Goal: Task Accomplishment & Management: Use online tool/utility

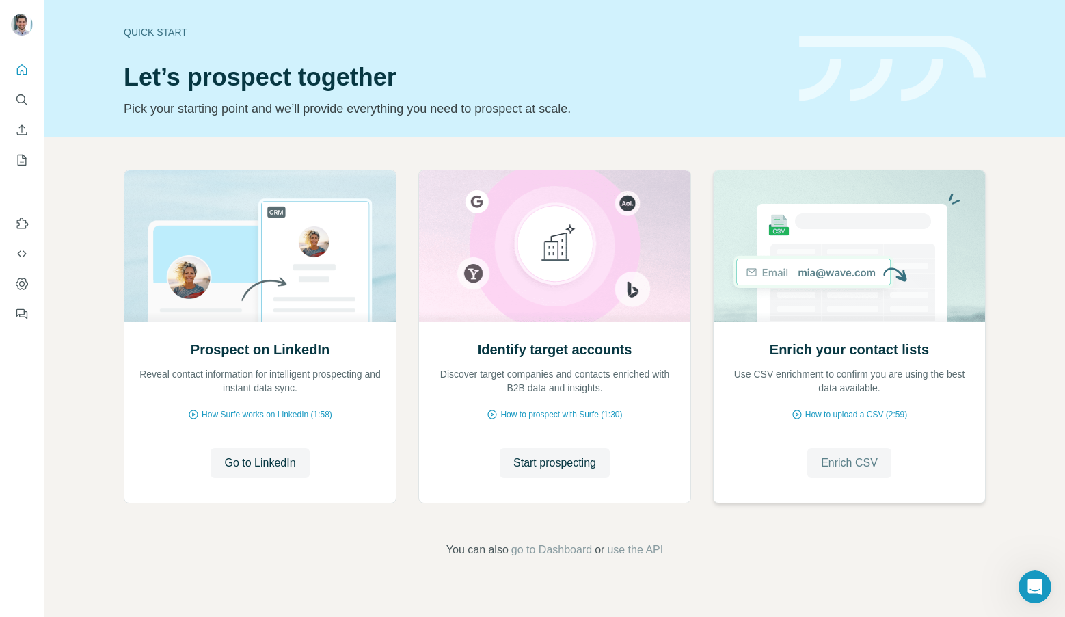
click at [839, 465] on span "Enrich CSV" at bounding box center [849, 463] width 57 height 16
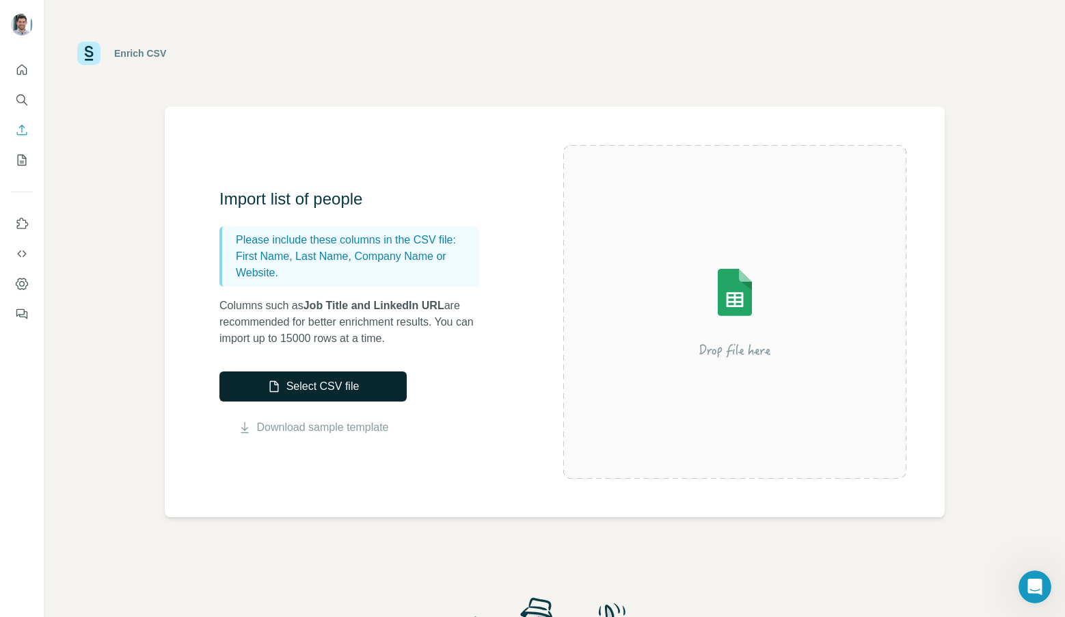
click at [377, 381] on button "Select CSV file" at bounding box center [313, 386] width 187 height 30
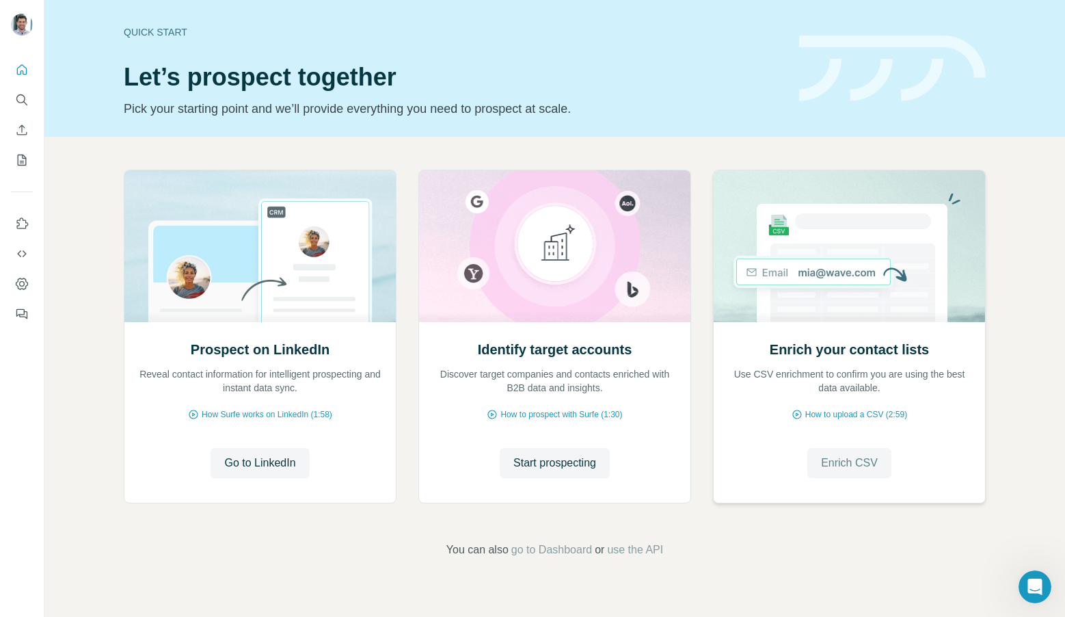
click at [870, 467] on span "Enrich CSV" at bounding box center [849, 463] width 57 height 16
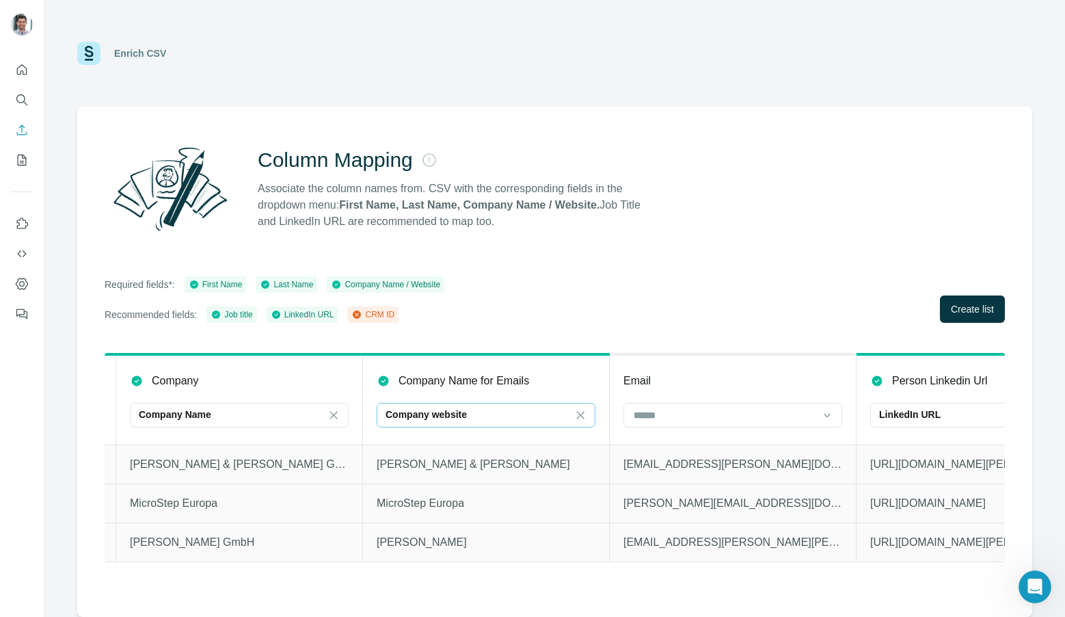
scroll to position [0, 692]
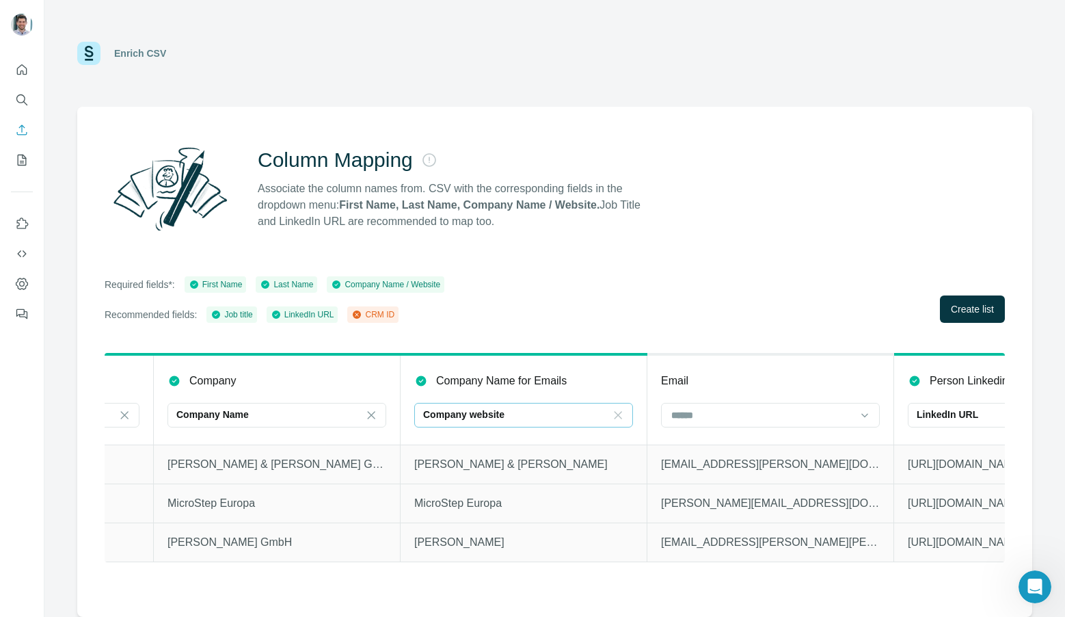
click at [619, 413] on icon at bounding box center [618, 415] width 14 height 14
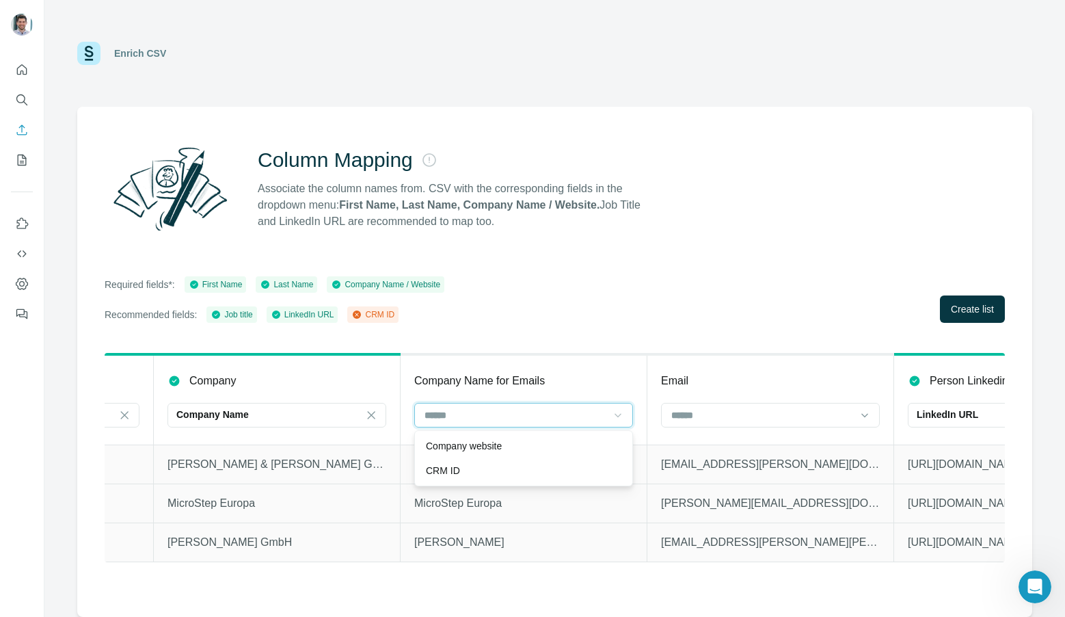
scroll to position [0, 0]
click at [589, 380] on div "Company Name for Emails" at bounding box center [523, 381] width 219 height 16
click at [562, 403] on div at bounding box center [523, 415] width 219 height 25
click at [551, 390] on th "Company Name for Emails" at bounding box center [524, 399] width 247 height 90
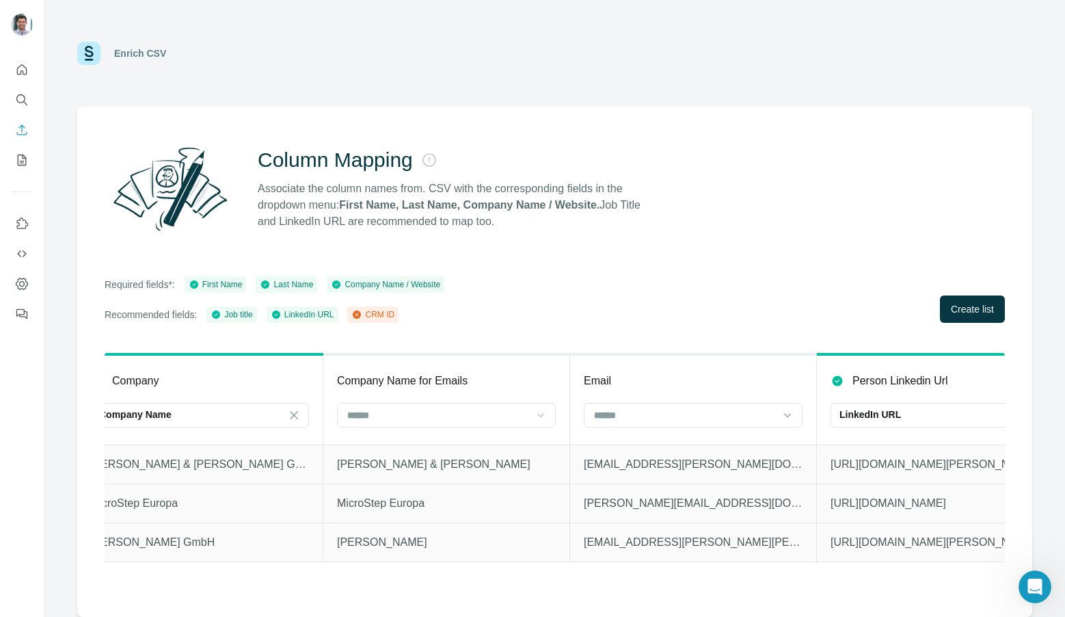
scroll to position [0, 782]
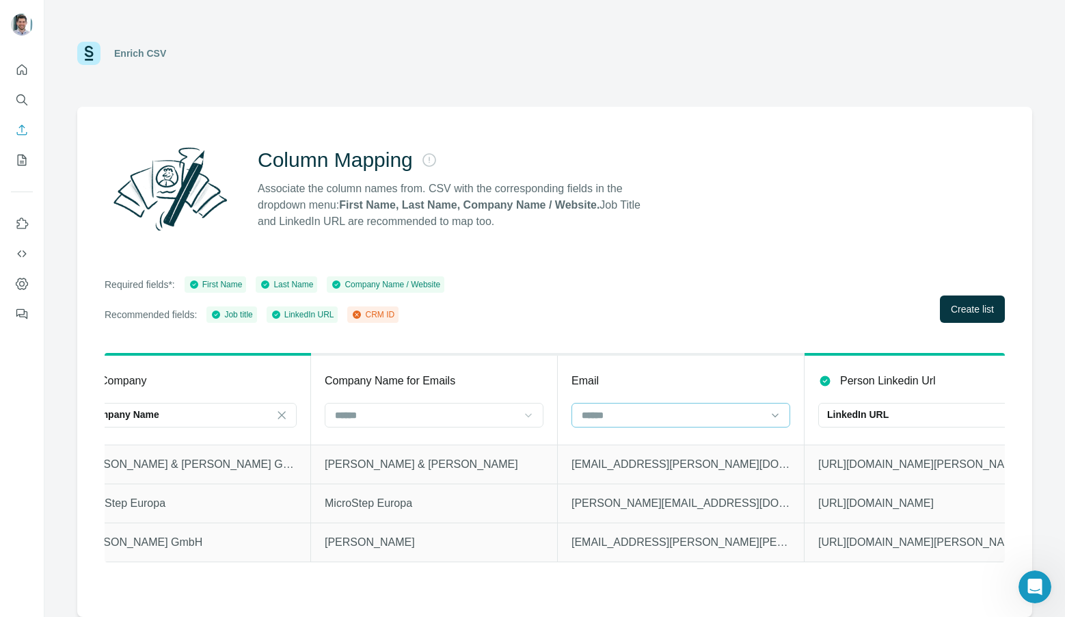
click at [632, 408] on input at bounding box center [673, 415] width 185 height 15
click at [626, 380] on div "Email" at bounding box center [681, 381] width 219 height 16
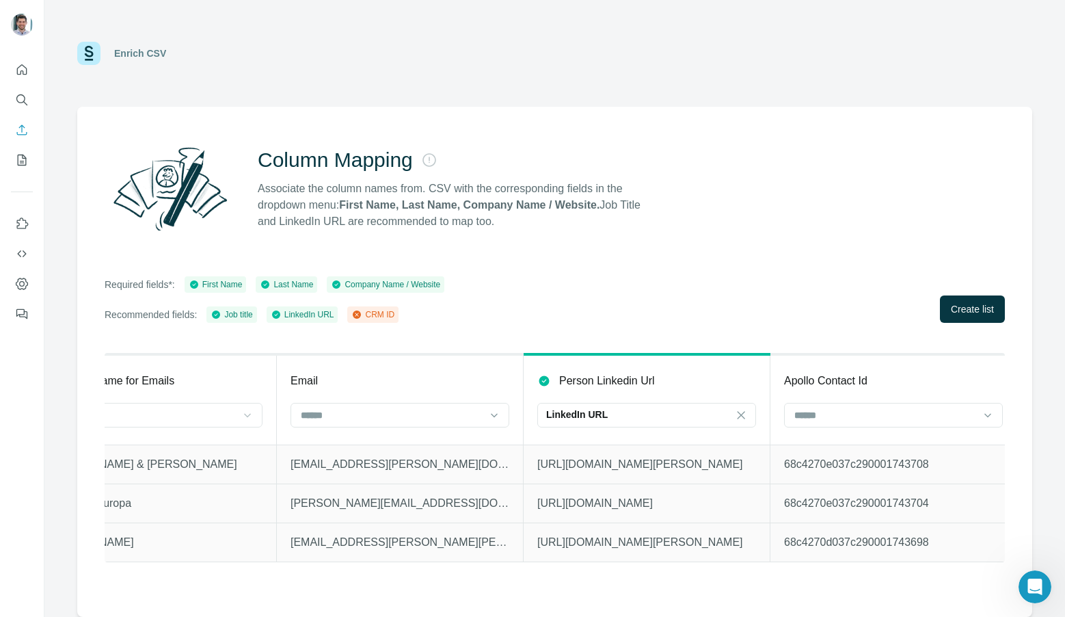
scroll to position [0, 1075]
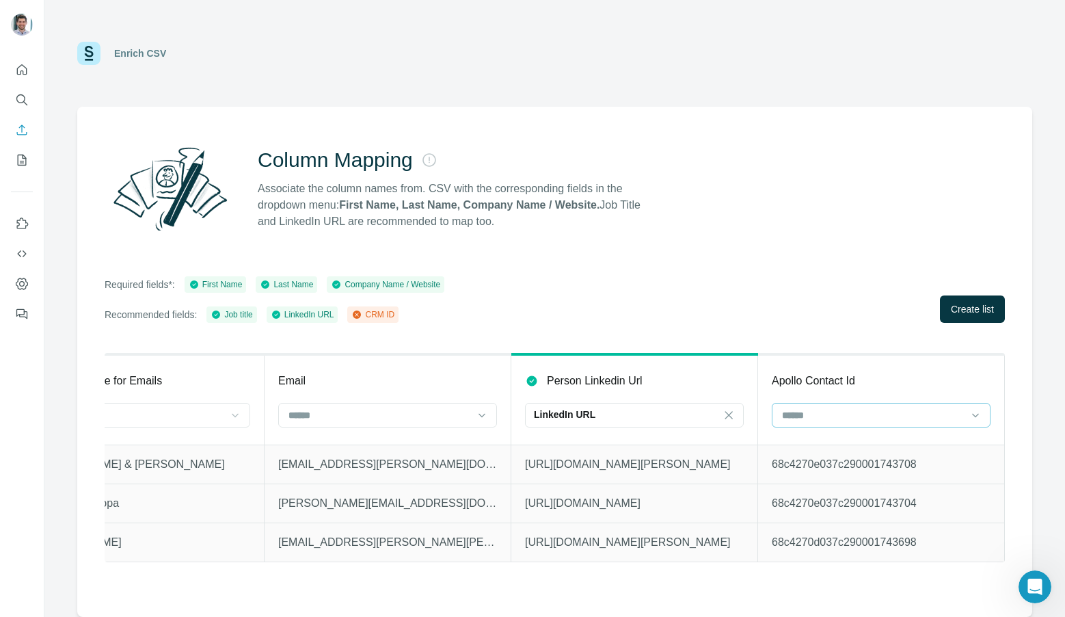
click at [847, 406] on div at bounding box center [873, 414] width 185 height 23
click at [830, 474] on div "CRM ID" at bounding box center [882, 471] width 196 height 14
click at [427, 410] on input at bounding box center [379, 415] width 185 height 15
click at [426, 384] on div "Email" at bounding box center [387, 381] width 219 height 16
click at [954, 319] on button "Create list" at bounding box center [972, 308] width 65 height 27
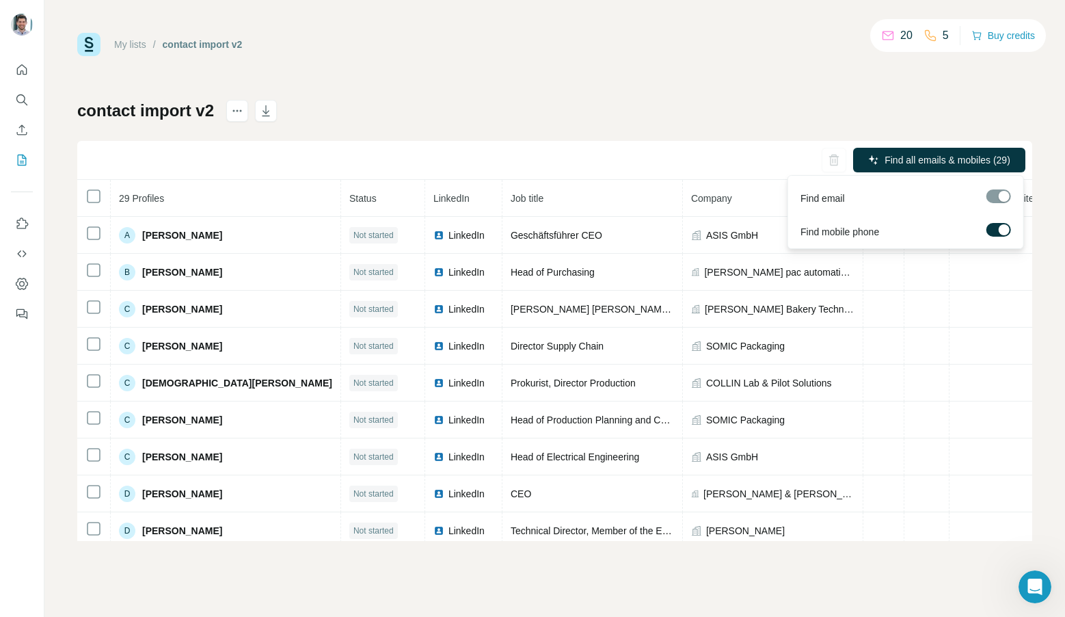
click at [1001, 199] on div at bounding box center [999, 196] width 25 height 14
click at [833, 225] on span "Find mobile phone" at bounding box center [840, 232] width 79 height 14
click at [760, 148] on div "Find all emails & mobiles (29)" at bounding box center [554, 160] width 955 height 39
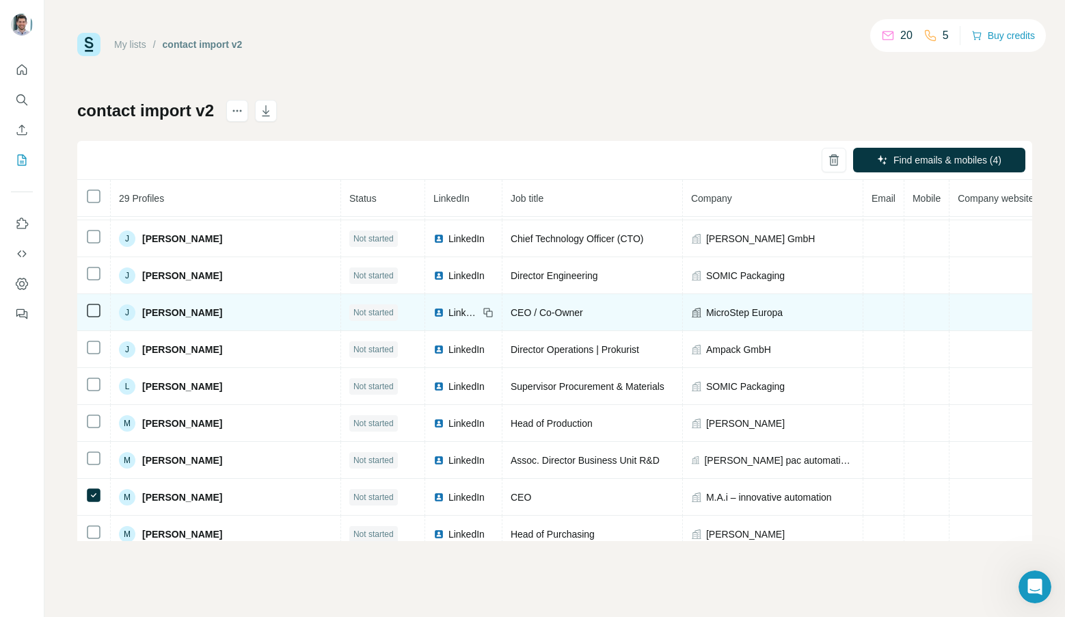
scroll to position [478, 0]
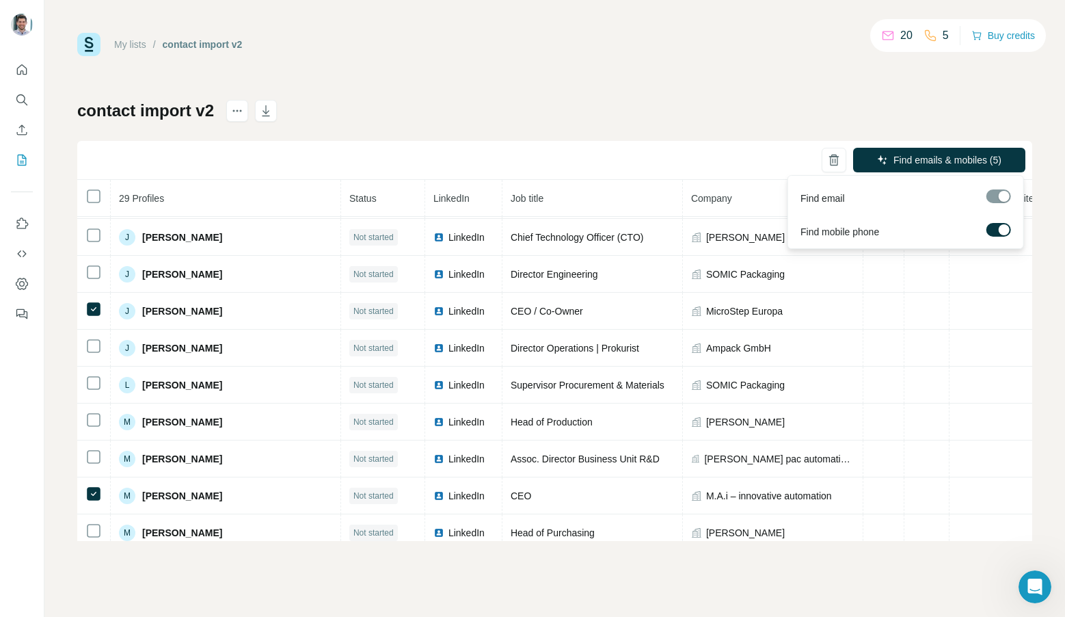
click at [1002, 198] on div at bounding box center [999, 196] width 25 height 14
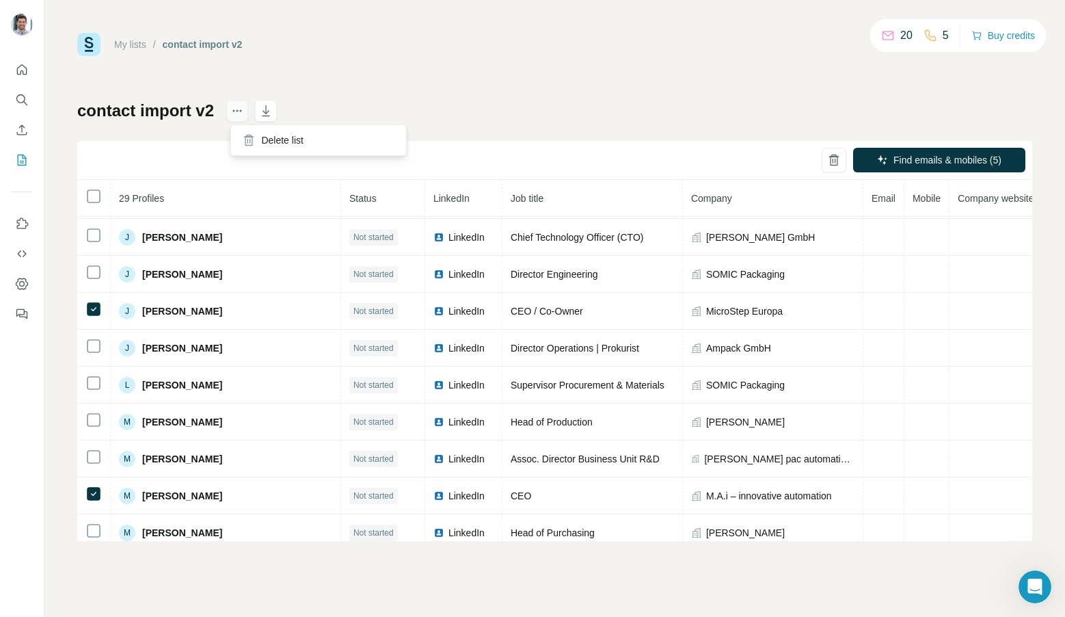
click at [238, 109] on icon "actions" at bounding box center [237, 111] width 14 height 14
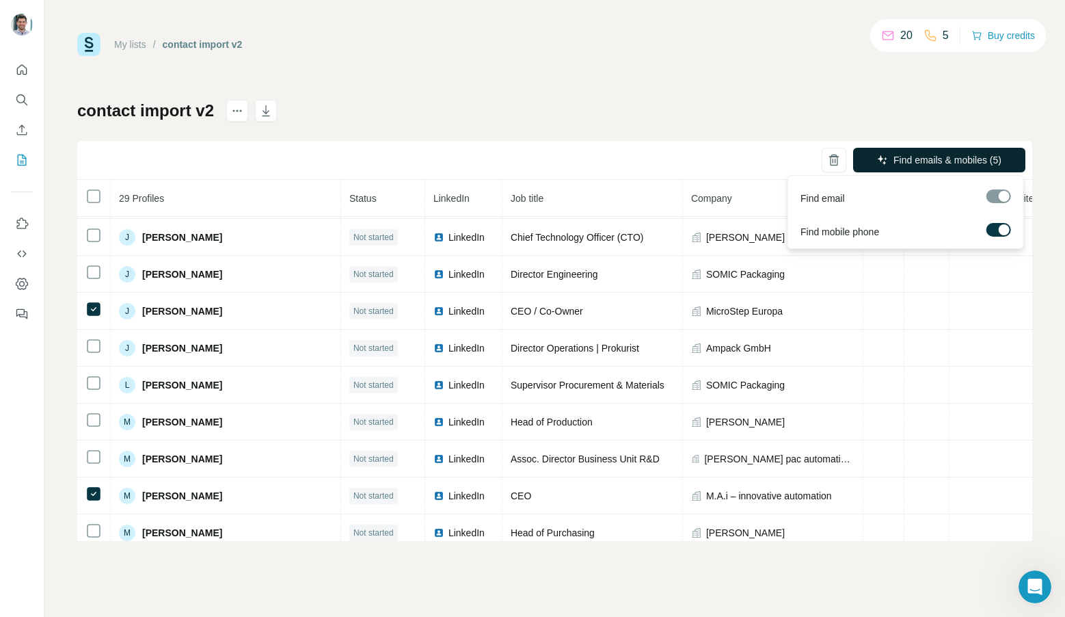
click at [920, 163] on span "Find emails & mobiles (5)" at bounding box center [948, 160] width 108 height 14
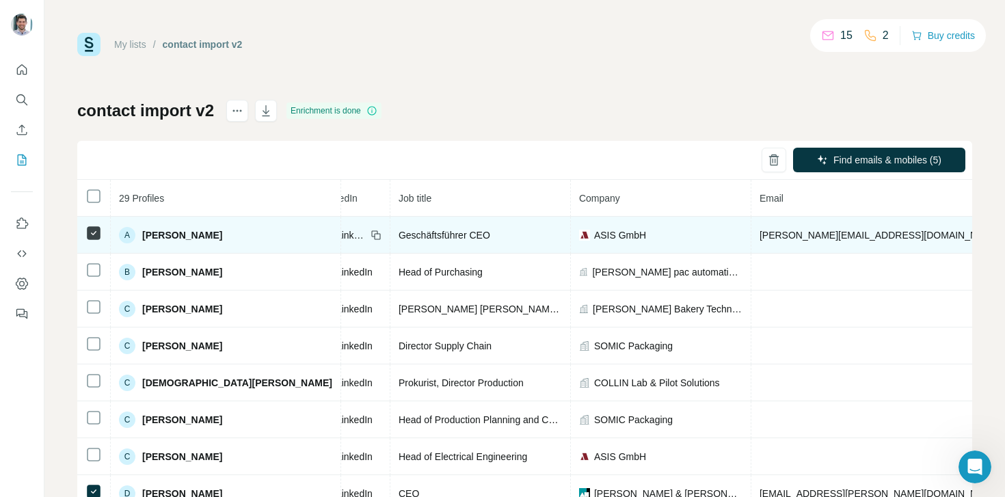
scroll to position [0, 147]
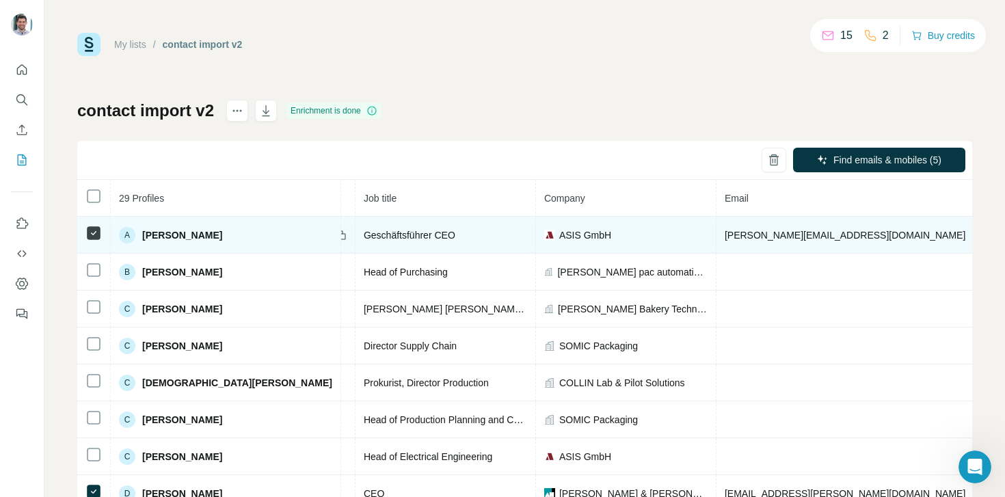
drag, startPoint x: 801, startPoint y: 237, endPoint x: 881, endPoint y: 234, distance: 80.1
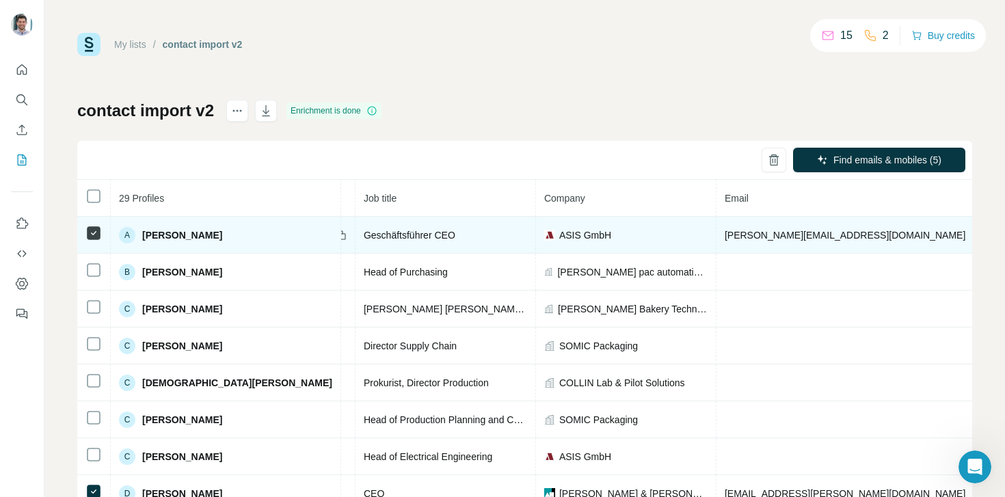
copy span "+4917612767634"
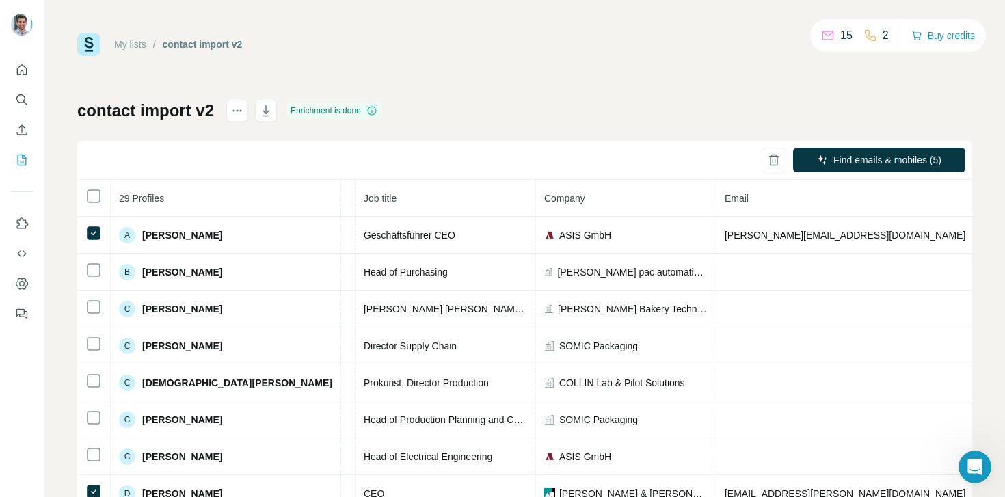
copy span "+4917612767634"
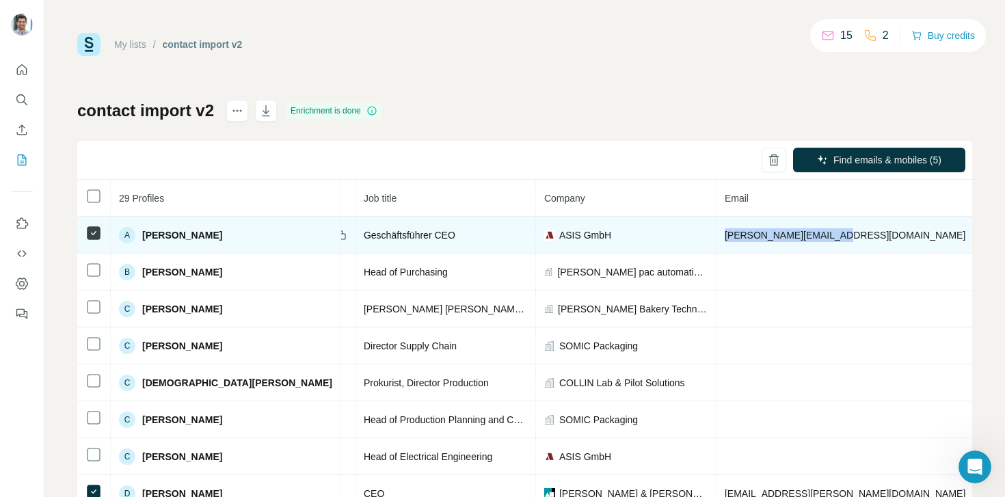
drag, startPoint x: 768, startPoint y: 235, endPoint x: 641, endPoint y: 228, distance: 127.3
click at [717, 228] on td "a.schmunk@asis-gmbh.de" at bounding box center [846, 235] width 258 height 37
copy span "a.schmunk@asis-gmbh.de"
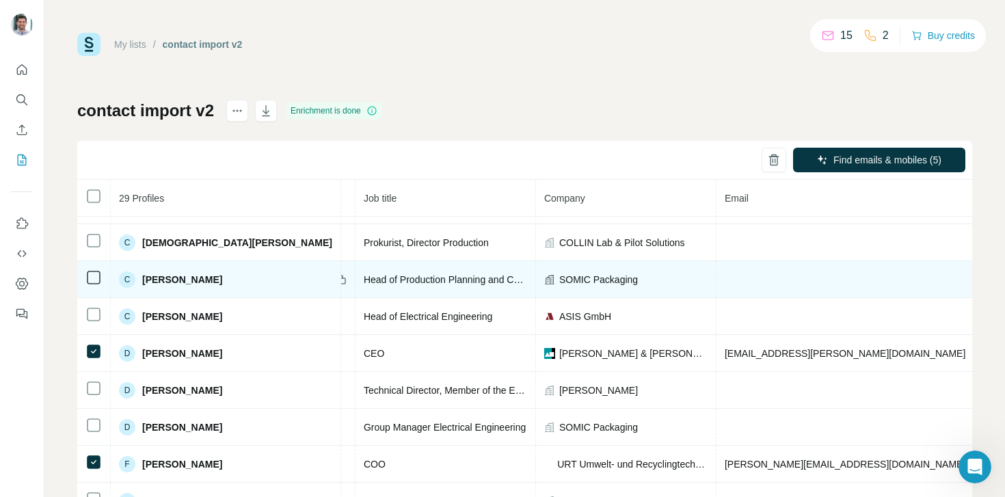
scroll to position [141, 147]
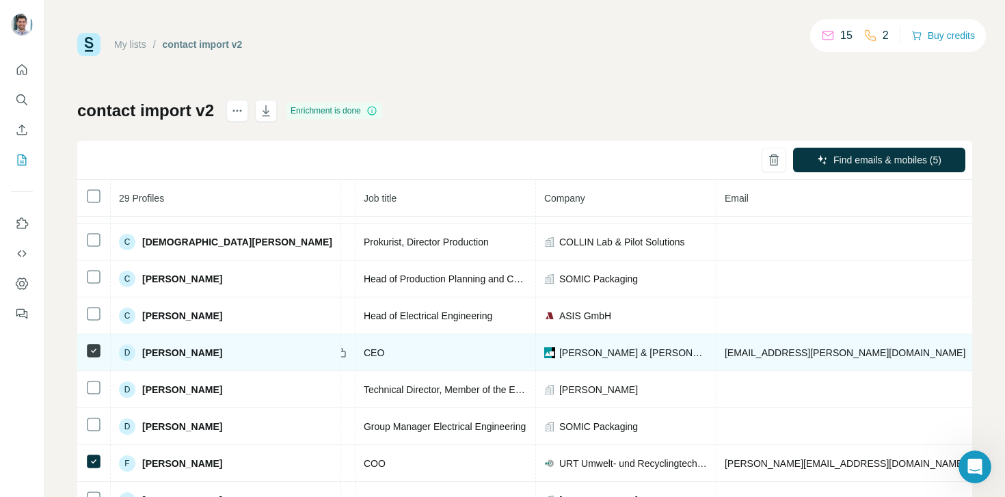
copy span "+499519673322"
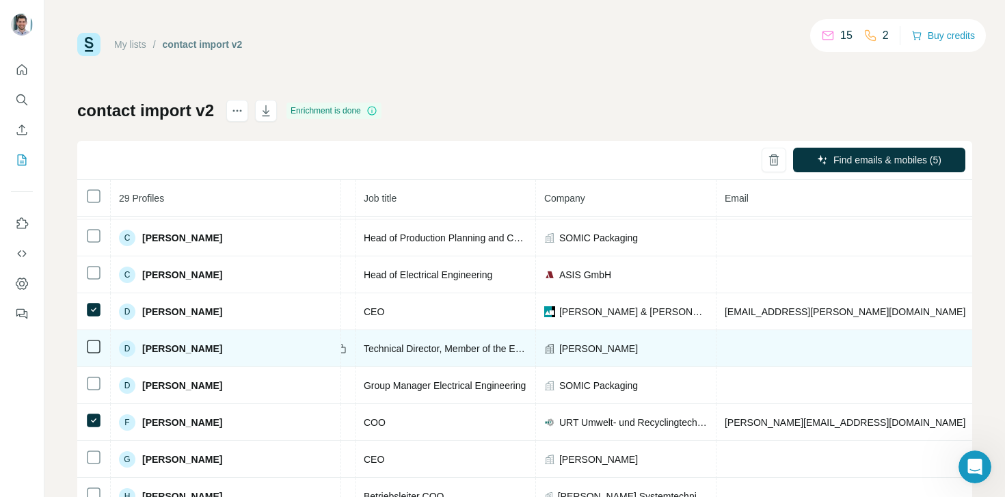
scroll to position [189, 147]
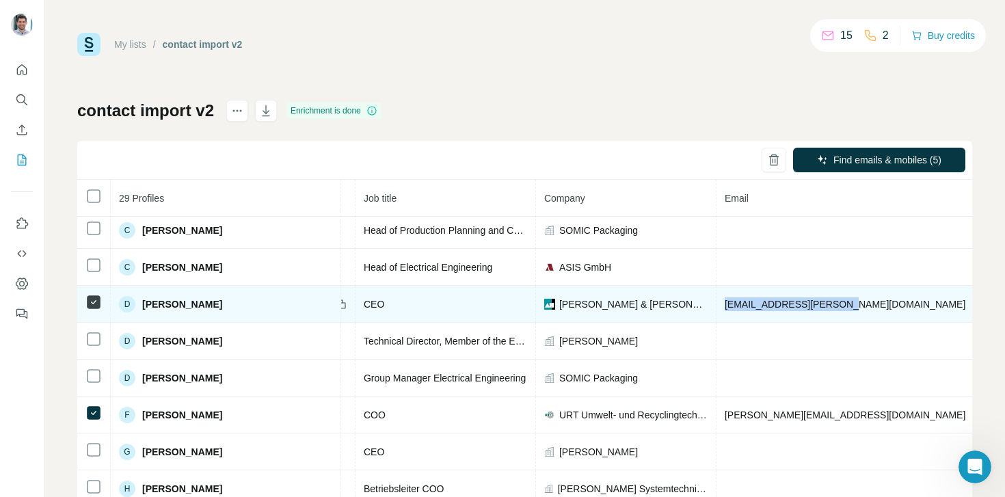
drag, startPoint x: 771, startPoint y: 306, endPoint x: 646, endPoint y: 309, distance: 125.9
click at [717, 309] on td "detlef.hummel@aundh.com" at bounding box center [846, 304] width 258 height 37
copy span "detlef.hummel@aundh.com"
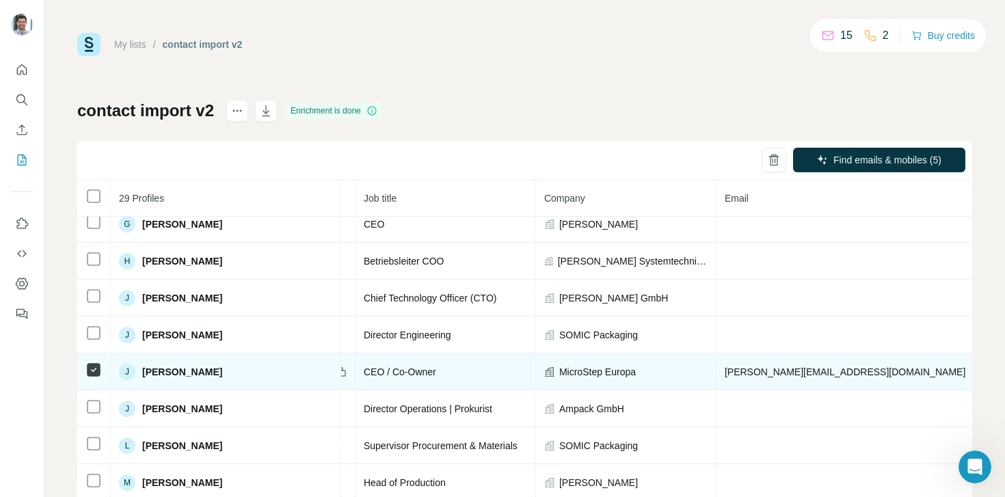
scroll to position [420, 147]
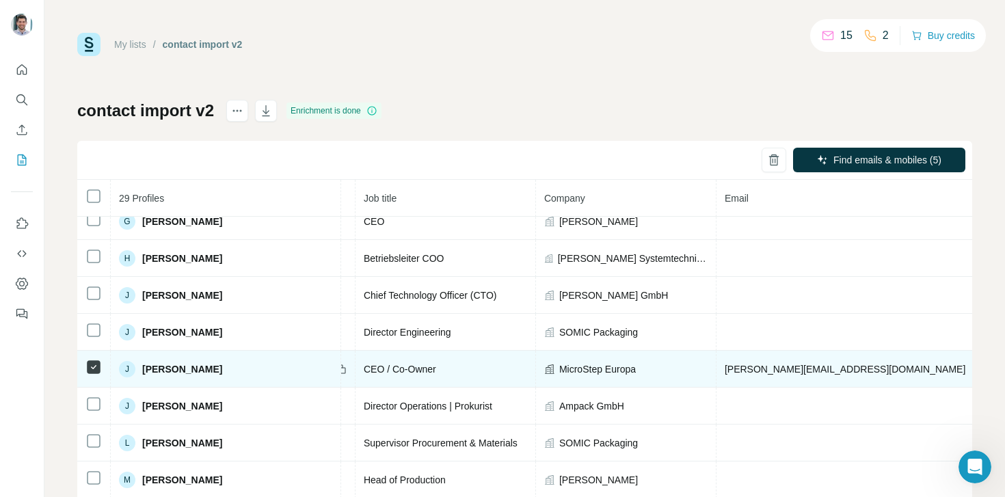
drag, startPoint x: 874, startPoint y: 369, endPoint x: 793, endPoint y: 363, distance: 80.9
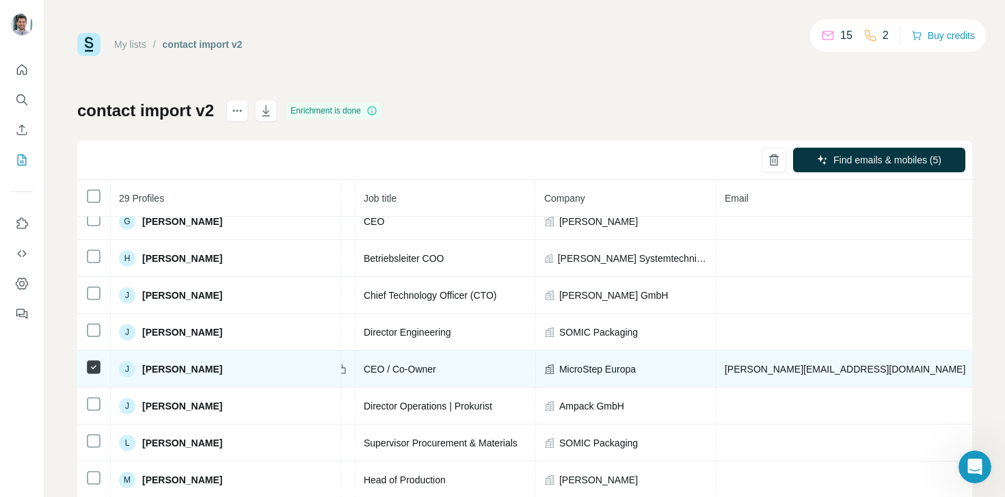
copy span "+491604710093"
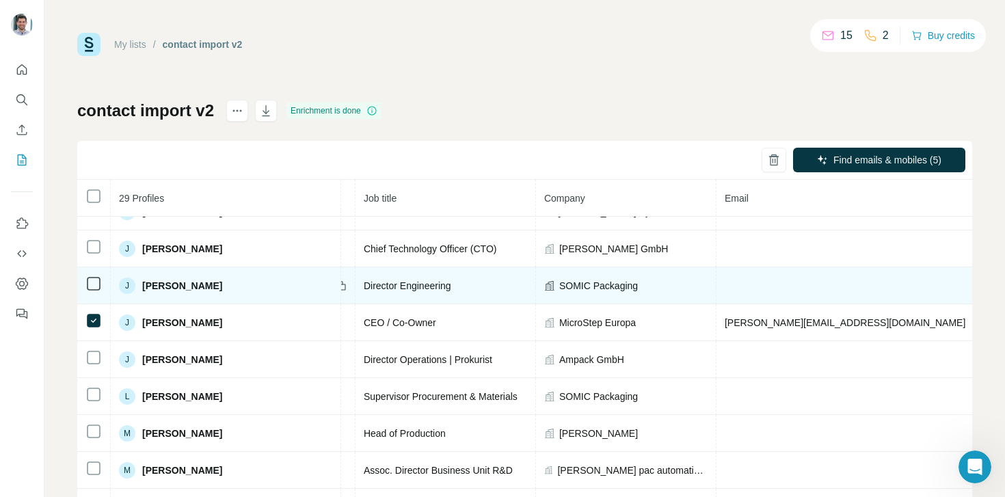
scroll to position [469, 147]
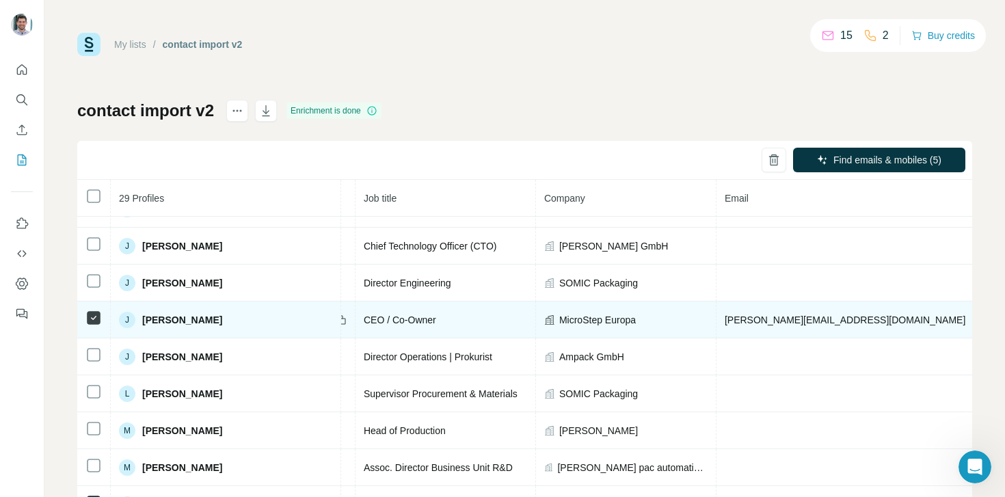
copy span "+491604710093"
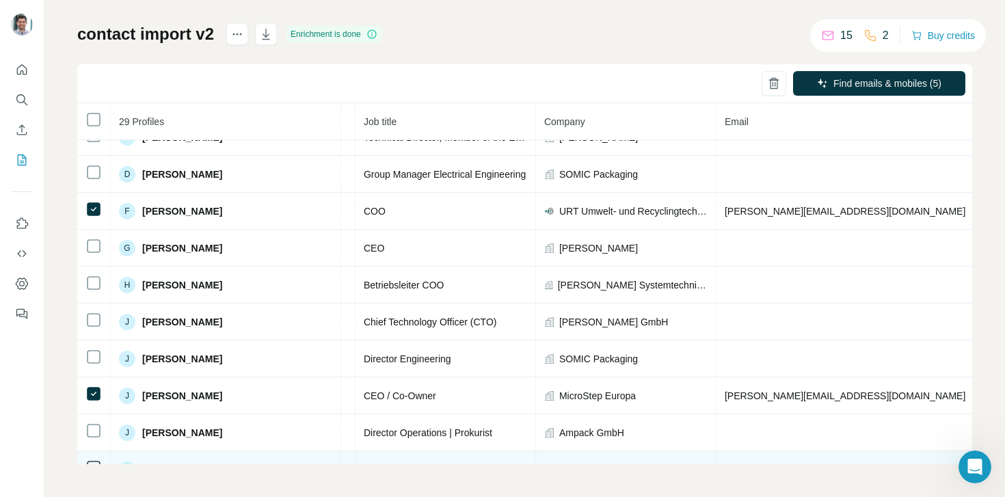
scroll to position [336, 147]
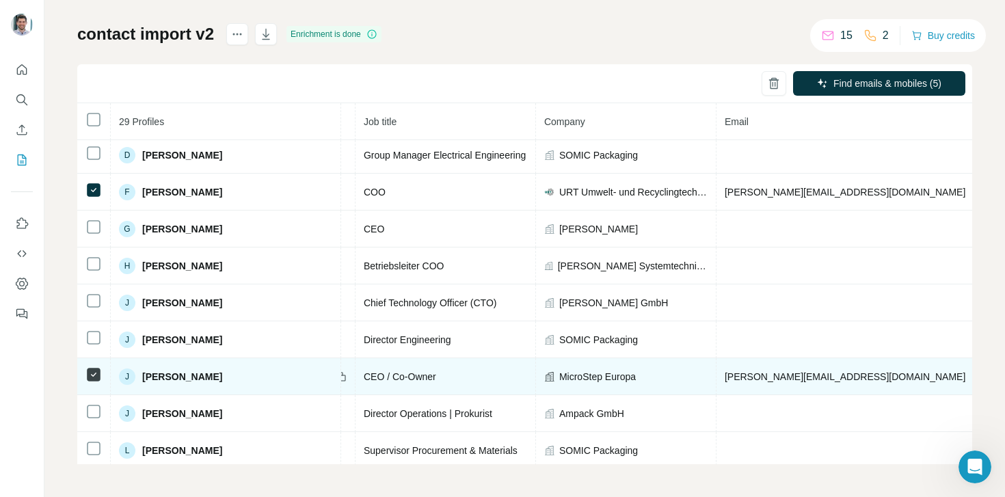
copy span "+491604710093"
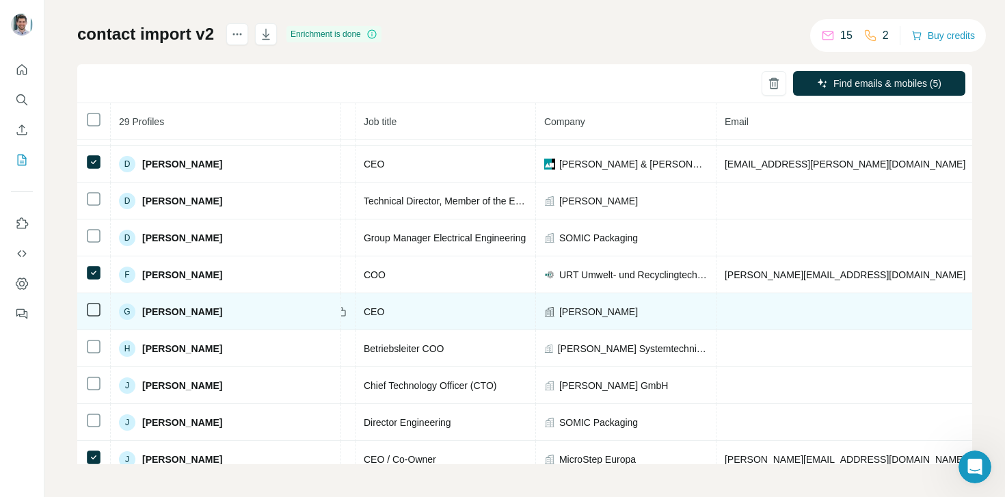
scroll to position [153, 147]
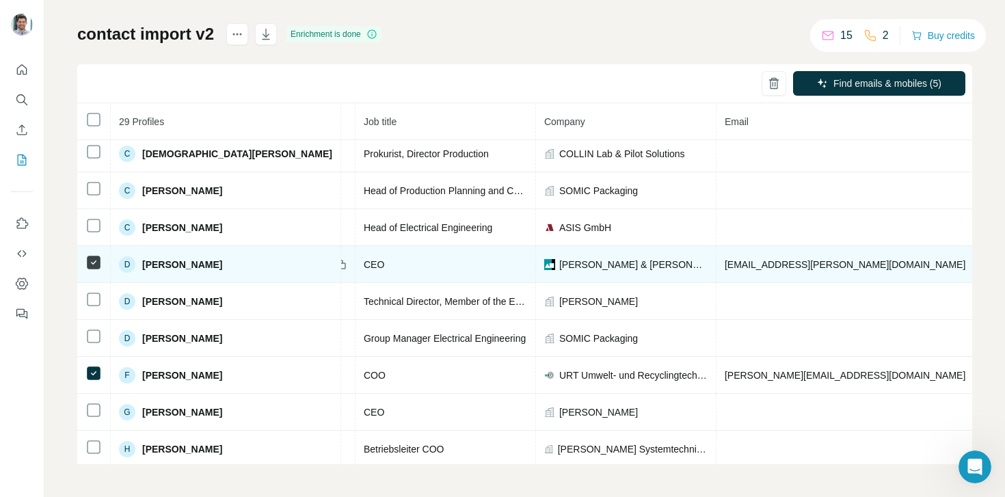
copy span "+499519673322"
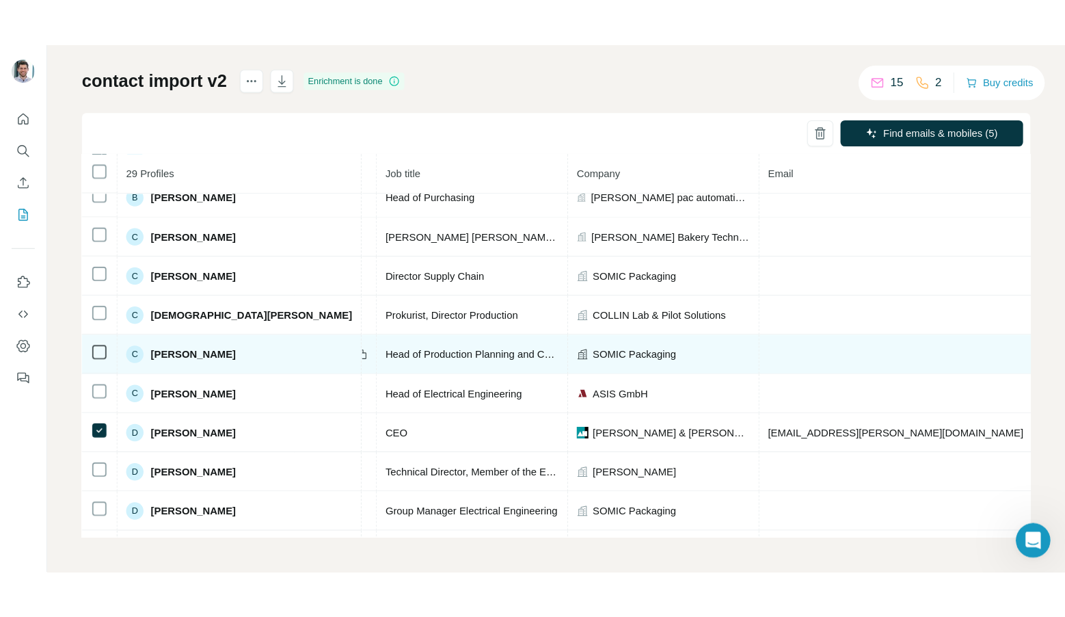
scroll to position [0, 147]
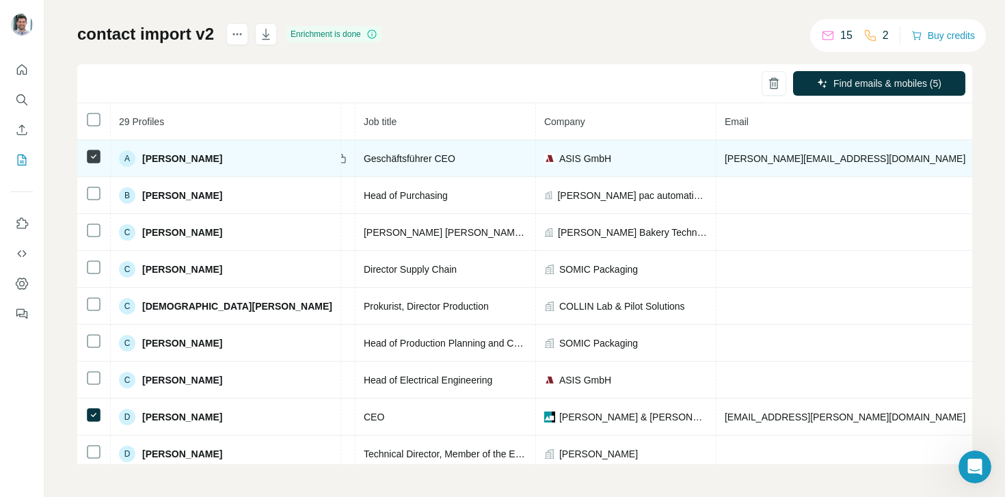
copy span "+4917612767634"
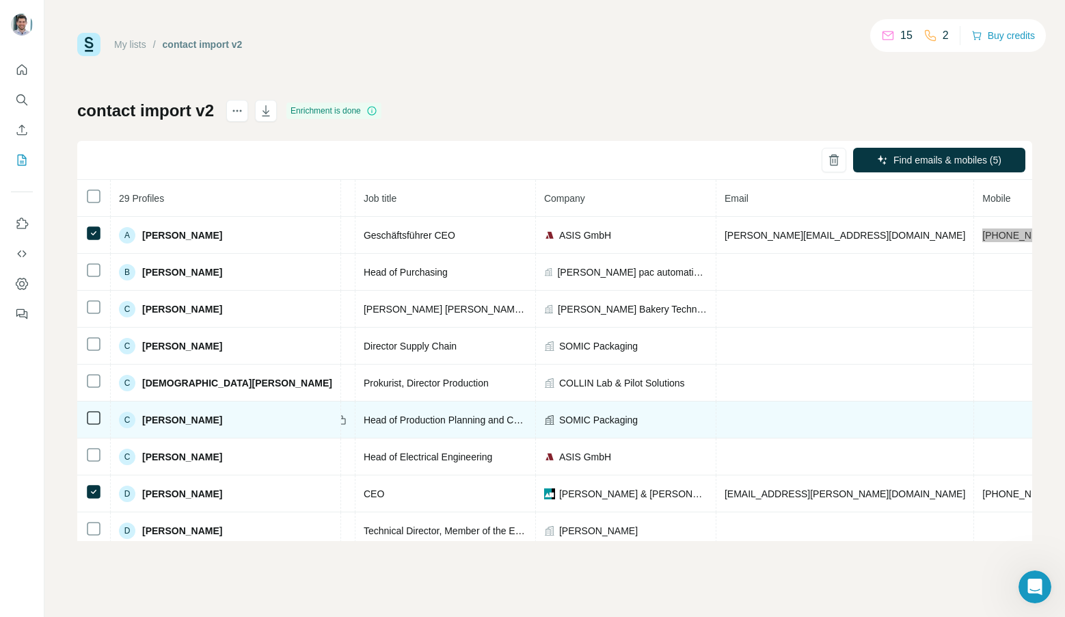
scroll to position [0, 0]
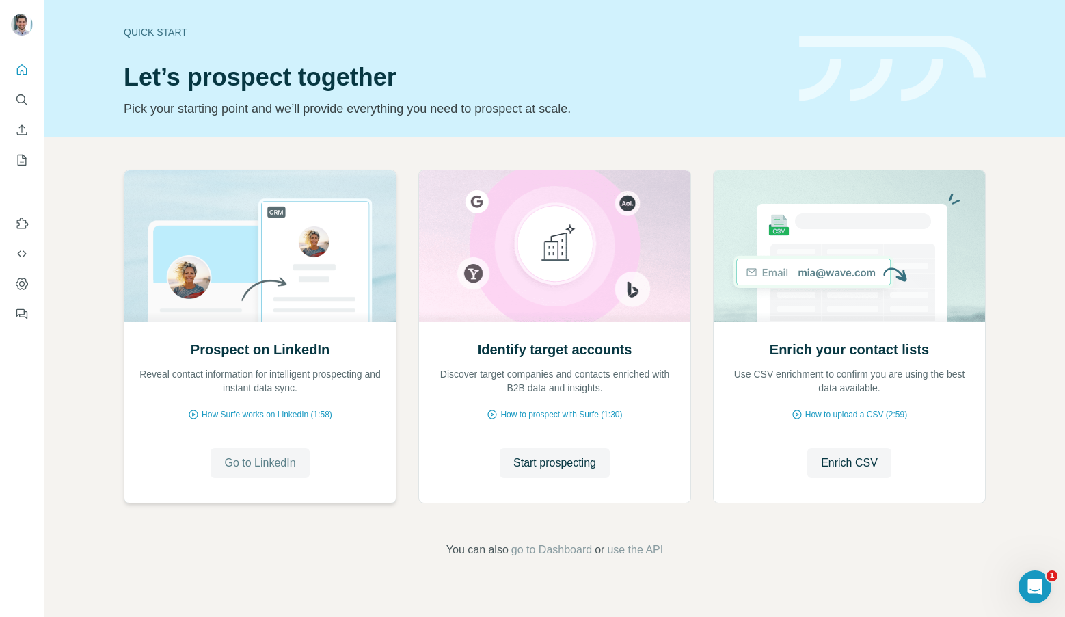
click at [276, 460] on span "Go to LinkedIn" at bounding box center [259, 463] width 71 height 16
click at [21, 78] on button "Quick start" at bounding box center [22, 69] width 22 height 25
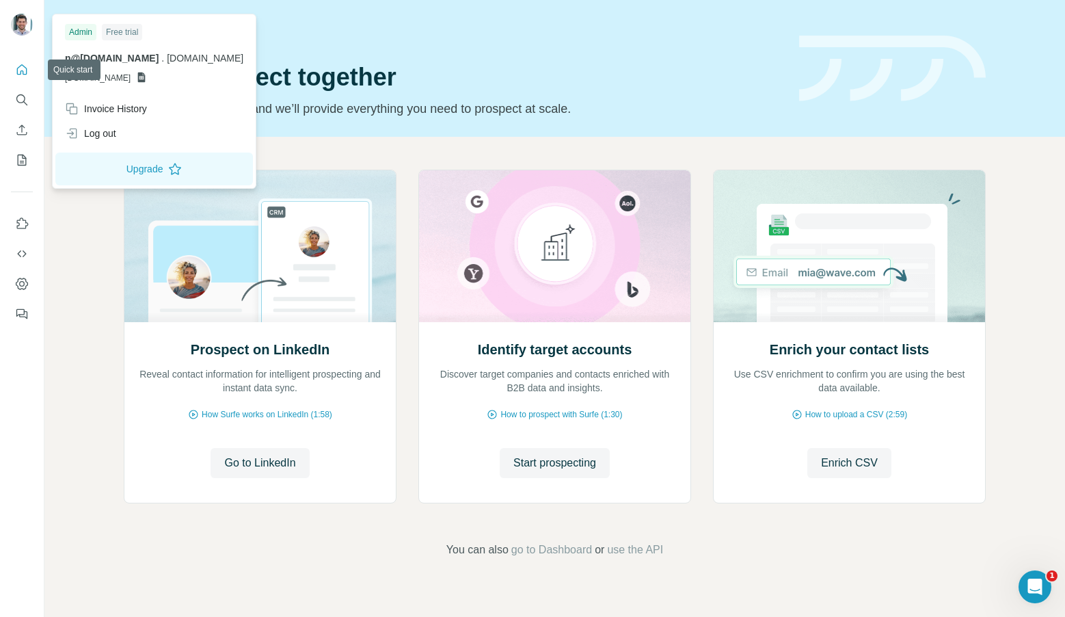
click at [27, 35] on div at bounding box center [22, 26] width 22 height 25
click at [146, 77] on icon at bounding box center [142, 77] width 8 height 10
click at [131, 77] on span "GSHEETSVONBARY.ME" at bounding box center [98, 78] width 66 height 12
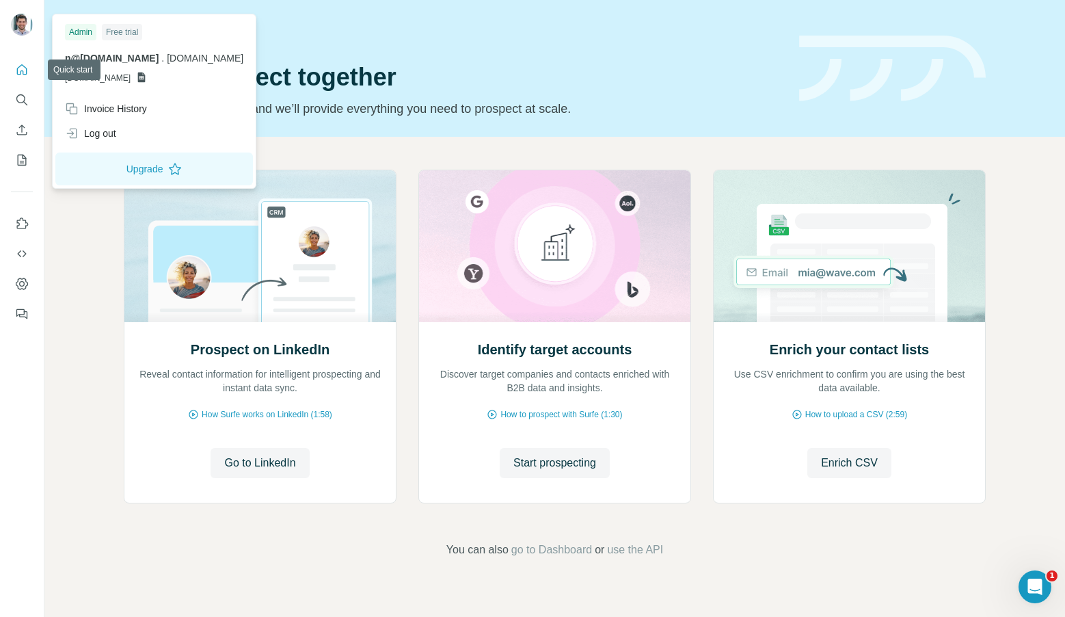
click at [24, 78] on button "Quick start" at bounding box center [22, 69] width 22 height 25
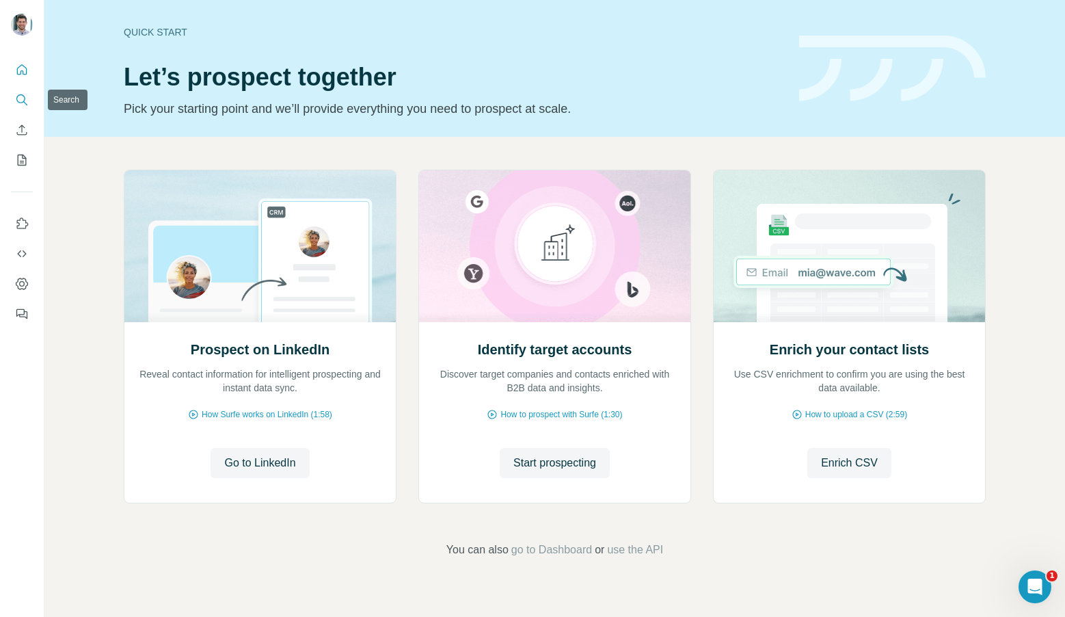
click at [24, 101] on icon "Search" at bounding box center [25, 103] width 4 height 4
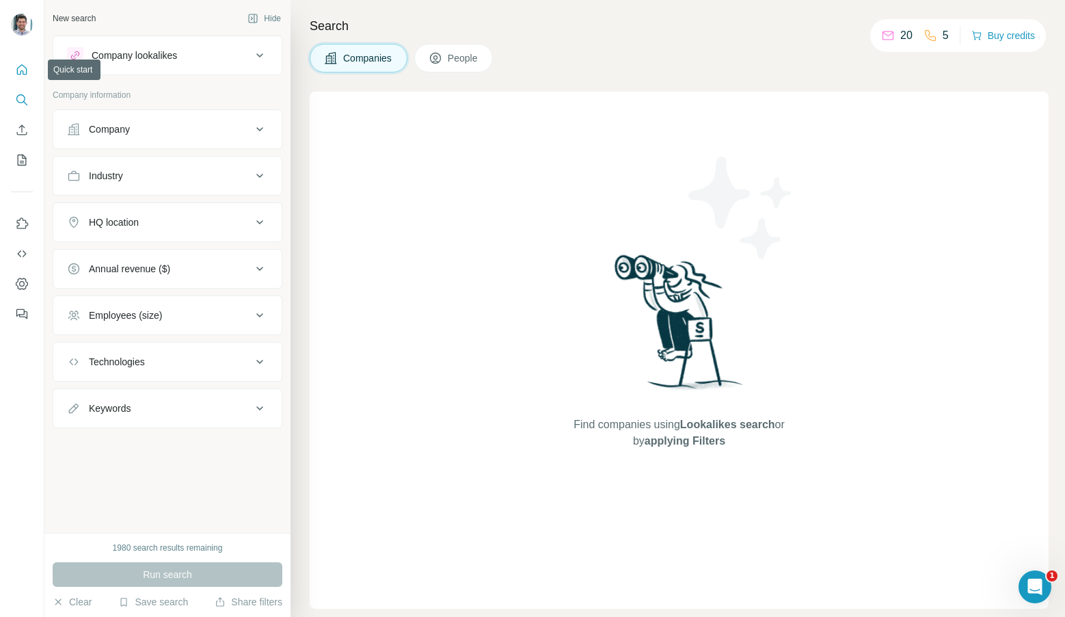
click at [25, 66] on icon "Quick start" at bounding box center [22, 70] width 14 height 14
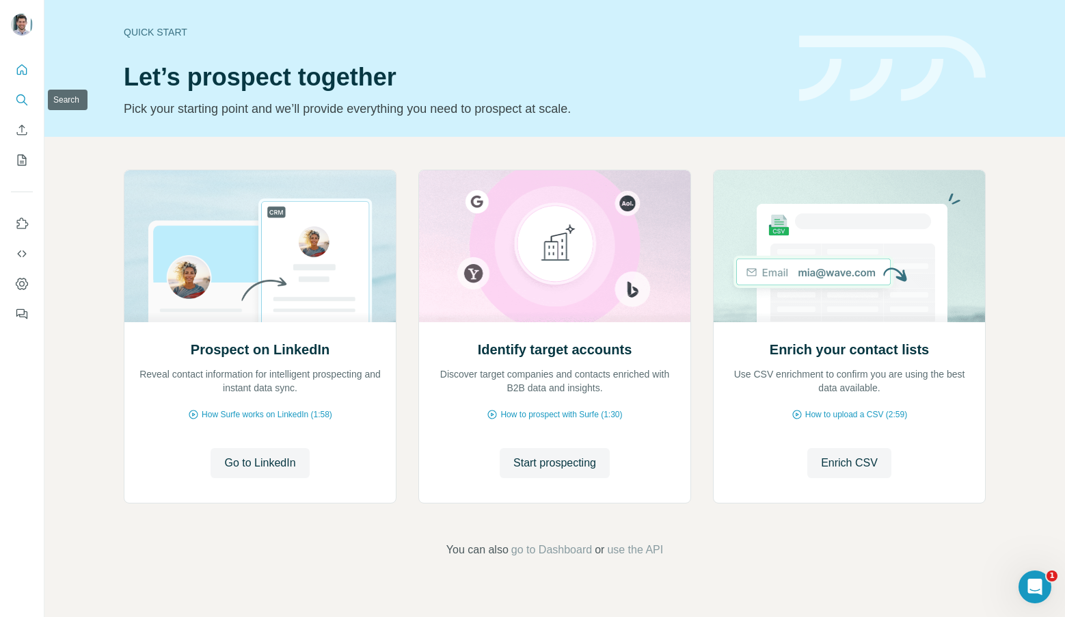
click at [22, 109] on button "Search" at bounding box center [22, 100] width 22 height 25
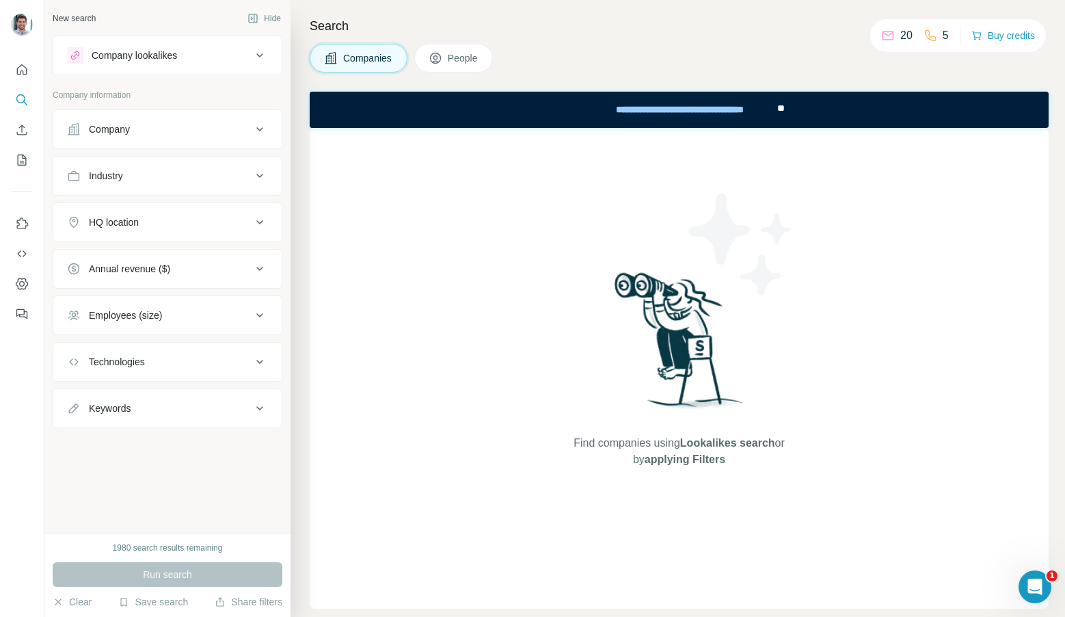
click at [185, 553] on div "1980 search results remaining" at bounding box center [168, 548] width 110 height 12
click at [200, 517] on div "New search Hide Company lookalikes Company information Company Industry HQ loca…" at bounding box center [167, 266] width 246 height 533
click at [212, 561] on div "1980 search results remaining Run search Clear Save search Share filters" at bounding box center [167, 575] width 246 height 84
click at [210, 570] on div "Run search" at bounding box center [168, 574] width 230 height 25
click at [901, 31] on p "20" at bounding box center [907, 35] width 12 height 16
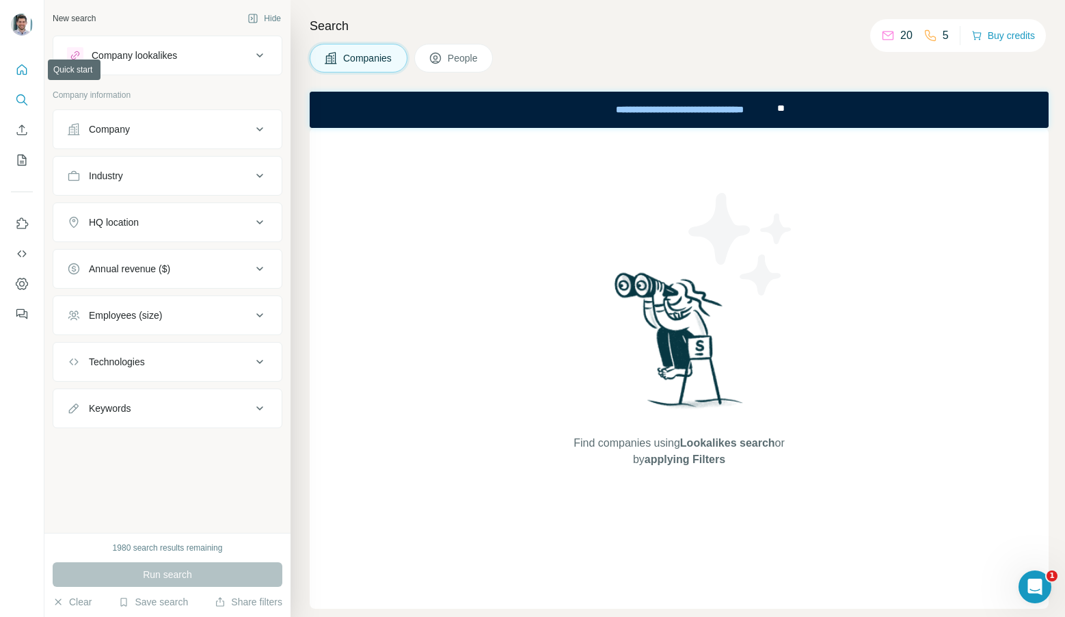
click at [25, 66] on icon "Quick start" at bounding box center [22, 70] width 14 height 14
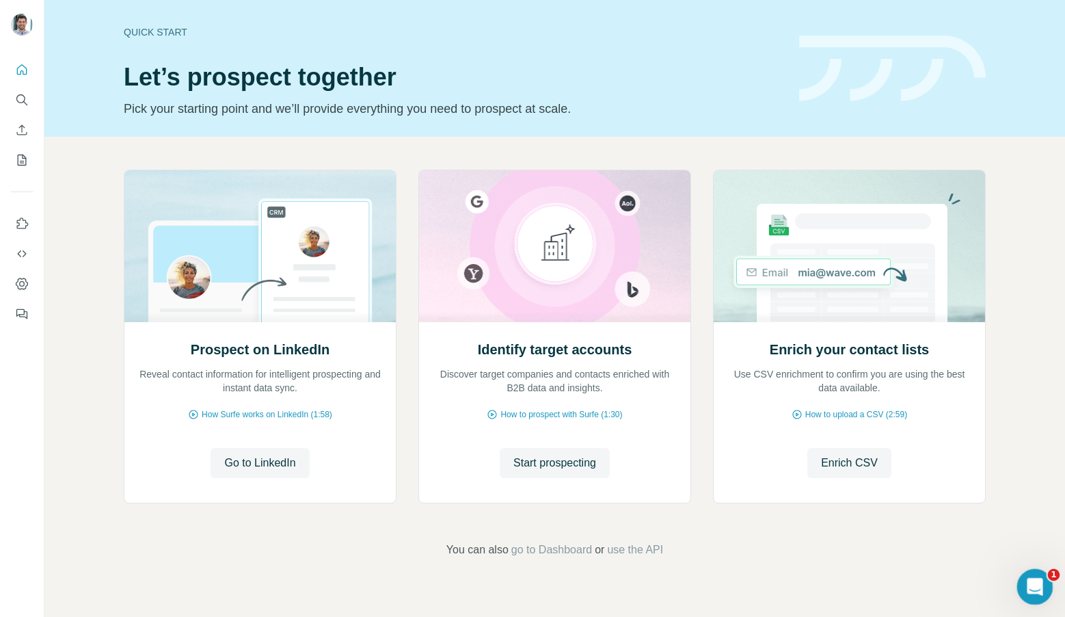
click at [1044, 579] on div "Open Intercom Messenger" at bounding box center [1033, 584] width 45 height 45
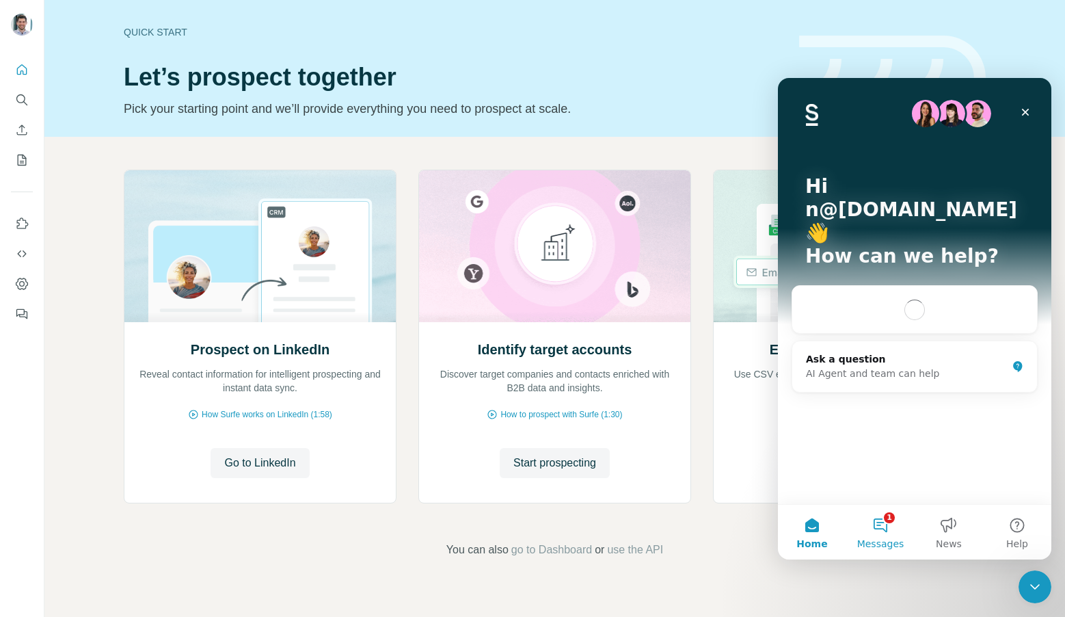
click at [881, 512] on button "1 Messages" at bounding box center [881, 532] width 68 height 55
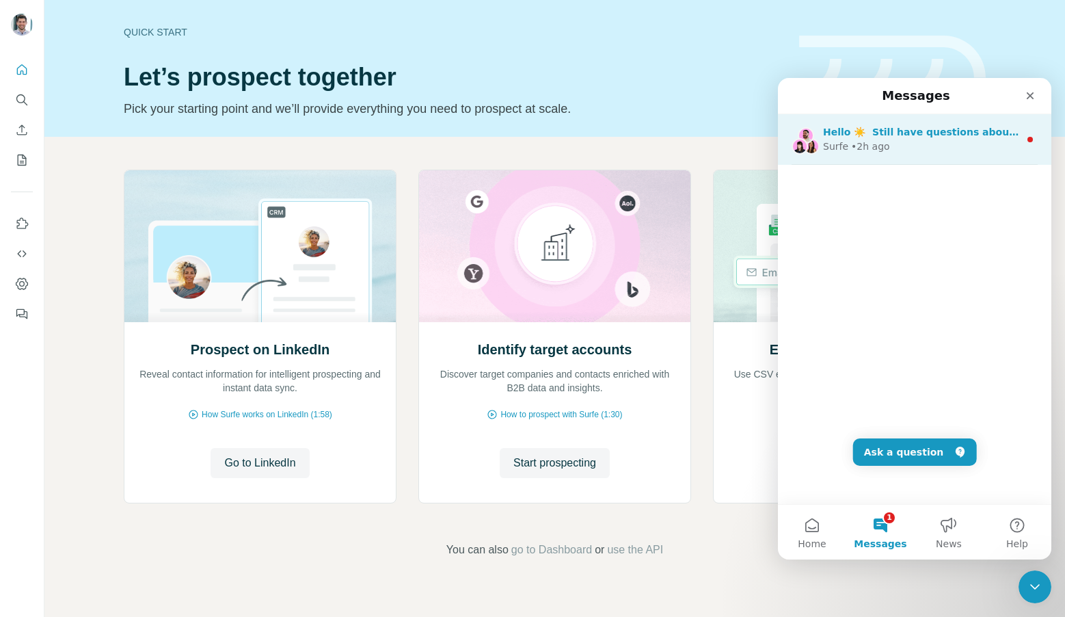
click at [908, 152] on div "Surfe • 2h ago" at bounding box center [921, 147] width 196 height 14
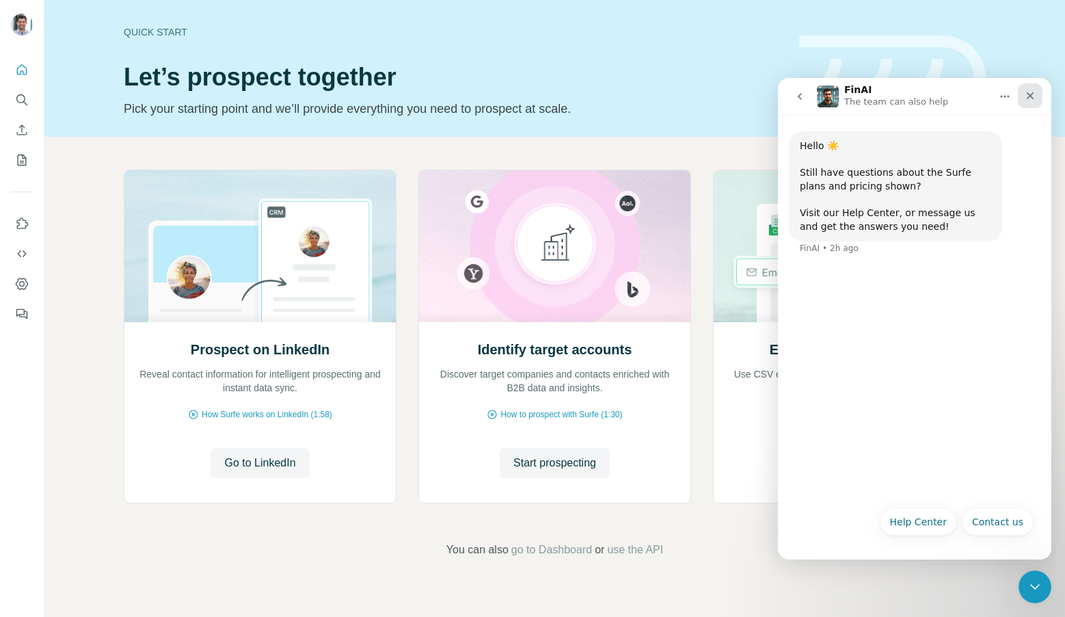
click at [1021, 104] on div "Close" at bounding box center [1030, 95] width 25 height 25
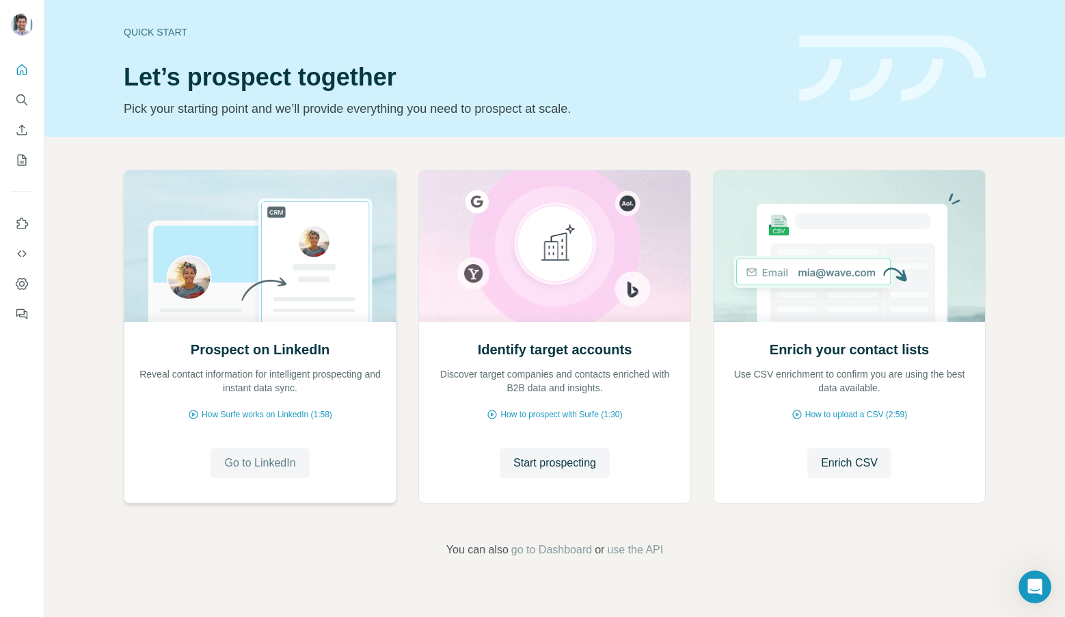
click at [252, 458] on span "Go to LinkedIn" at bounding box center [259, 463] width 71 height 16
